Goal: Transaction & Acquisition: Purchase product/service

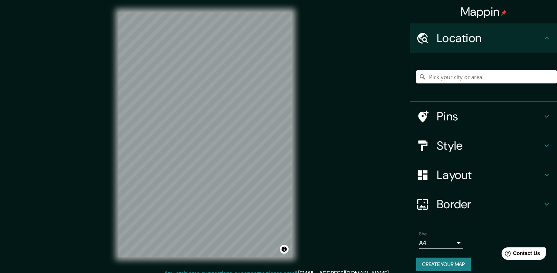
click at [456, 81] on input "Pick your city or area" at bounding box center [486, 76] width 141 height 13
type input "m"
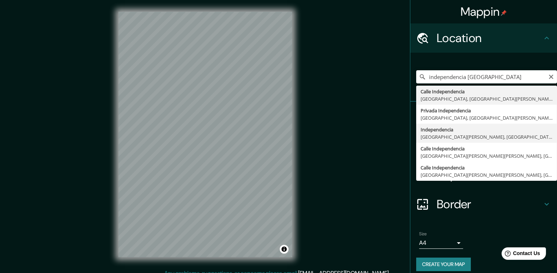
type input "Independencia, [GEOGRAPHIC_DATA][PERSON_NAME], [GEOGRAPHIC_DATA][PERSON_NAME], …"
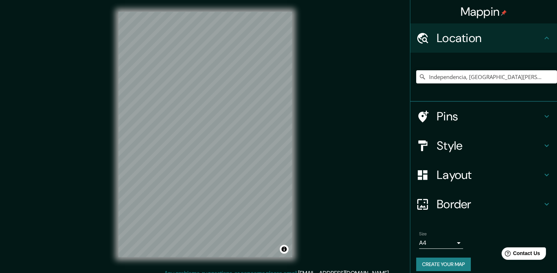
click at [295, 96] on div "© Mapbox © OpenStreetMap Improve this map" at bounding box center [205, 134] width 197 height 269
click at [306, 70] on div "Mappin Location [GEOGRAPHIC_DATA], [GEOGRAPHIC_DATA][PERSON_NAME], [GEOGRAPHIC_…" at bounding box center [278, 140] width 557 height 281
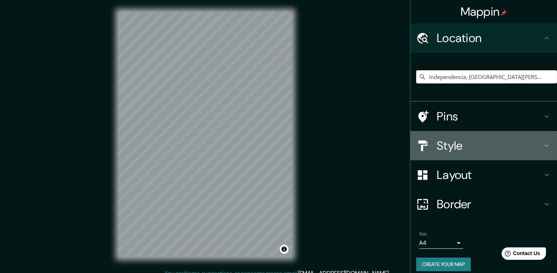
click at [487, 143] on h4 "Style" at bounding box center [490, 146] width 106 height 15
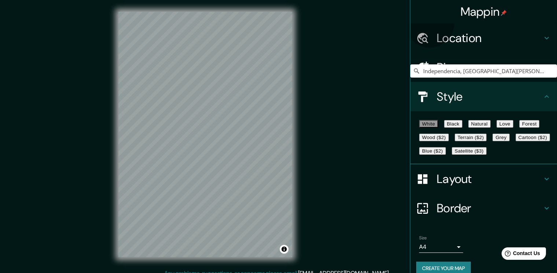
click at [449, 140] on button "Wood ($2)" at bounding box center [434, 138] width 30 height 8
click at [519, 128] on button "Forest" at bounding box center [529, 124] width 21 height 8
click at [462, 128] on button "Black" at bounding box center [453, 124] width 18 height 8
click at [488, 128] on button "Natural" at bounding box center [479, 124] width 22 height 8
click at [513, 125] on button "Love" at bounding box center [504, 124] width 17 height 8
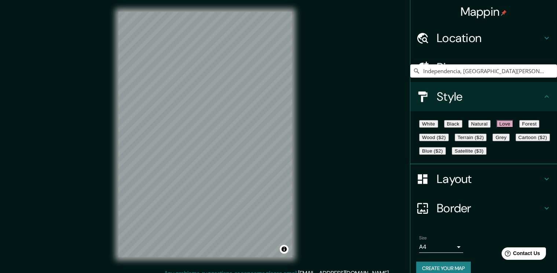
click at [487, 142] on button "Terrain ($2)" at bounding box center [471, 138] width 32 height 8
click at [515, 142] on button "Cartoon ($2)" at bounding box center [532, 138] width 34 height 8
click at [446, 155] on button "Blue ($2)" at bounding box center [432, 151] width 27 height 8
click at [513, 128] on button "Love" at bounding box center [504, 124] width 17 height 8
click at [519, 128] on button "Forest" at bounding box center [529, 124] width 21 height 8
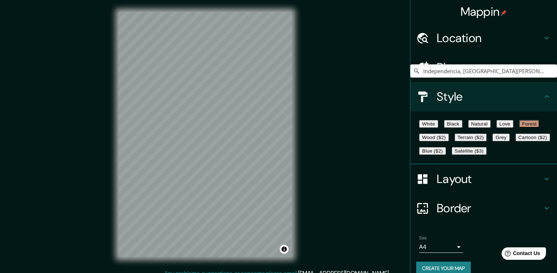
click at [462, 118] on div "White Black Natural Love Forest Wood ($2) Terrain ($2) Grey Cartoon ($2) Blue (…" at bounding box center [486, 137] width 141 height 41
click at [491, 126] on button "Natural" at bounding box center [479, 124] width 22 height 8
click at [513, 128] on button "Love" at bounding box center [504, 124] width 17 height 8
click at [436, 126] on button "White" at bounding box center [428, 124] width 19 height 8
click at [462, 126] on button "Black" at bounding box center [453, 124] width 18 height 8
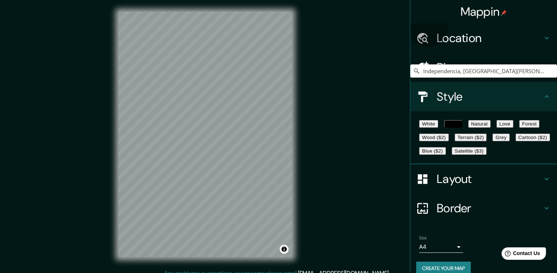
click at [491, 124] on button "Natural" at bounding box center [479, 124] width 22 height 8
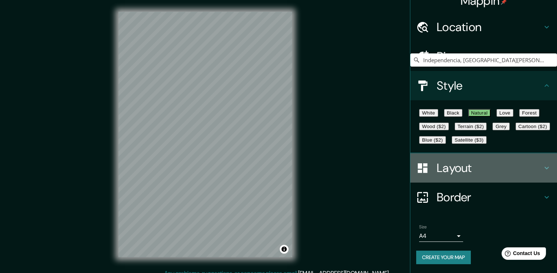
click at [496, 165] on h4 "Layout" at bounding box center [490, 168] width 106 height 15
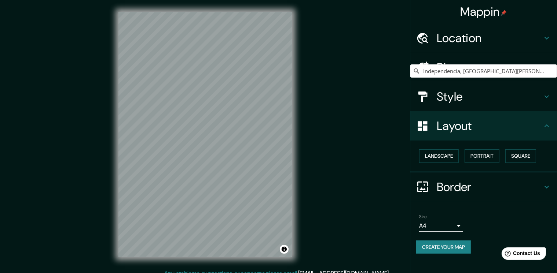
scroll to position [0, 0]
click at [476, 157] on button "Portrait" at bounding box center [481, 157] width 35 height 14
click at [439, 160] on button "Landscape" at bounding box center [439, 157] width 40 height 14
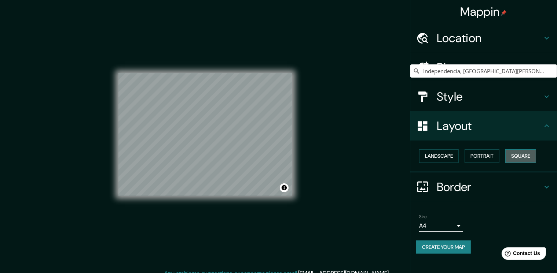
click at [521, 163] on button "Square" at bounding box center [520, 157] width 31 height 14
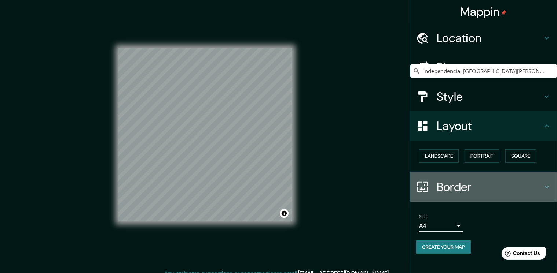
click at [471, 191] on h4 "Border" at bounding box center [490, 187] width 106 height 15
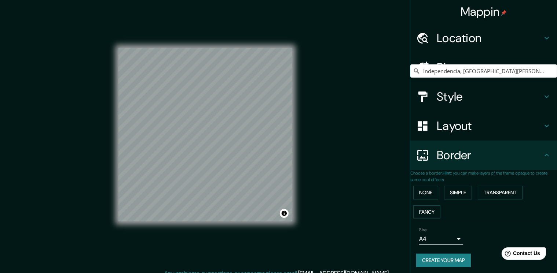
scroll to position [10, 0]
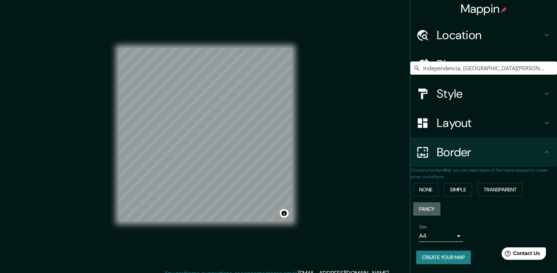
click at [432, 203] on button "Fancy" at bounding box center [426, 210] width 27 height 14
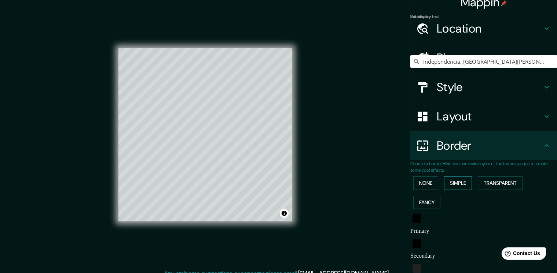
click at [449, 185] on button "Simple" at bounding box center [458, 184] width 28 height 14
click at [485, 186] on button "Transparent" at bounding box center [500, 184] width 45 height 14
click at [426, 186] on button "None" at bounding box center [425, 184] width 25 height 14
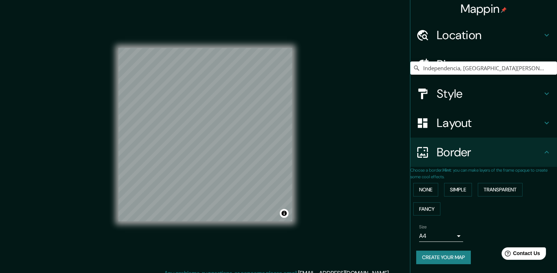
scroll to position [8, 0]
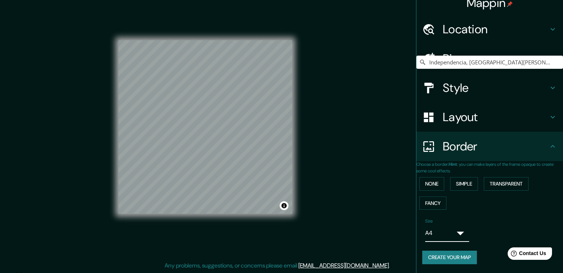
click at [449, 240] on body "Mappin Location [GEOGRAPHIC_DATA], [GEOGRAPHIC_DATA][PERSON_NAME], [GEOGRAPHIC_…" at bounding box center [281, 128] width 563 height 273
click at [451, 234] on body "Mappin Location [GEOGRAPHIC_DATA], [GEOGRAPHIC_DATA][PERSON_NAME], [GEOGRAPHIC_…" at bounding box center [281, 128] width 563 height 273
click at [446, 272] on li "A4" at bounding box center [286, 275] width 542 height 7
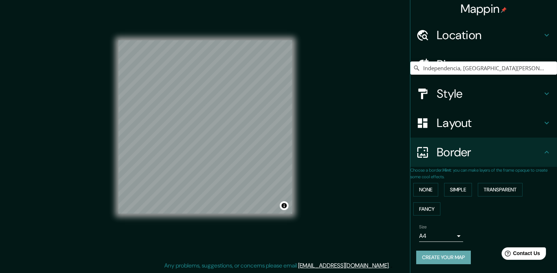
click at [458, 260] on button "Create your map" at bounding box center [443, 258] width 55 height 14
